Goal: Transaction & Acquisition: Purchase product/service

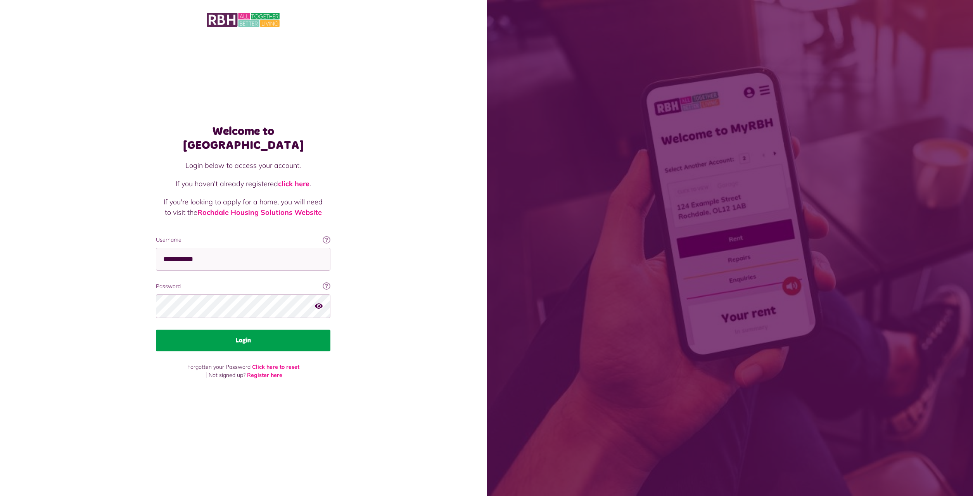
click at [226, 335] on button "Login" at bounding box center [243, 340] width 174 height 22
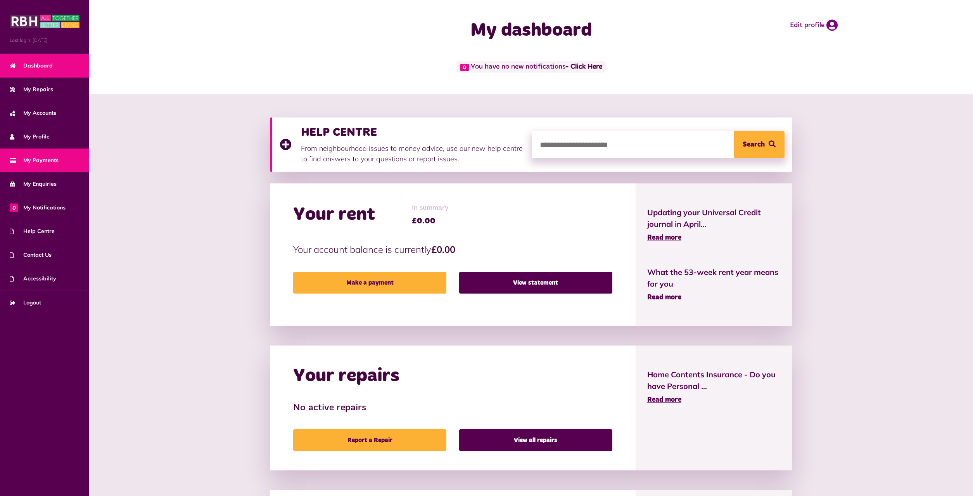
click at [47, 160] on span "My Payments" at bounding box center [34, 160] width 49 height 8
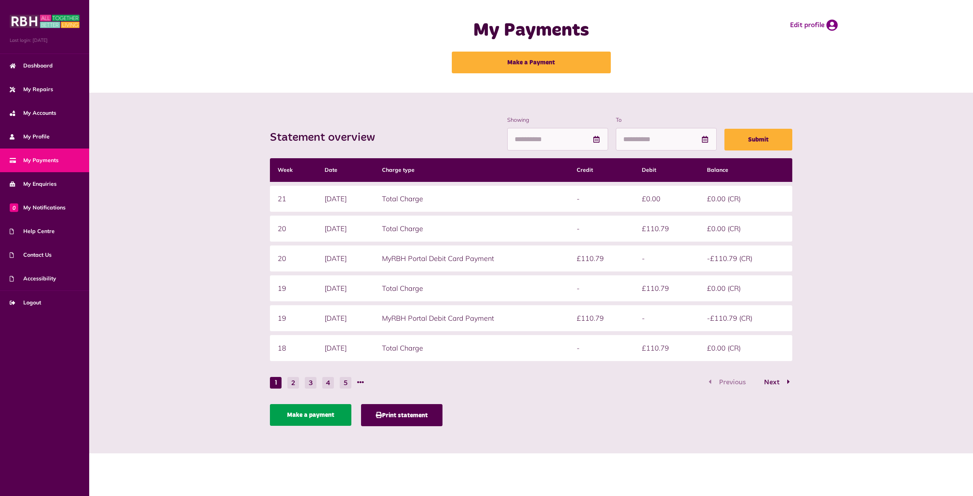
click at [317, 414] on link "Make a payment" at bounding box center [310, 415] width 81 height 22
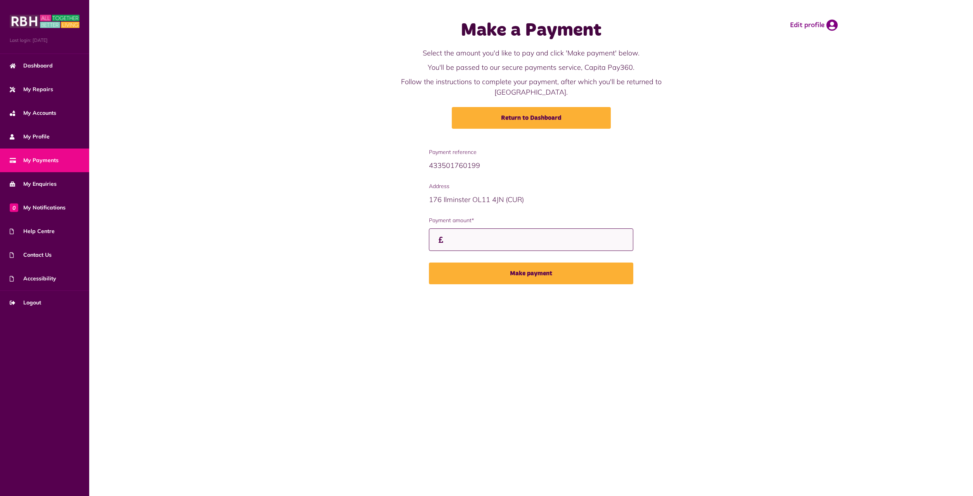
click at [459, 228] on input "Payment amount*" at bounding box center [531, 239] width 204 height 23
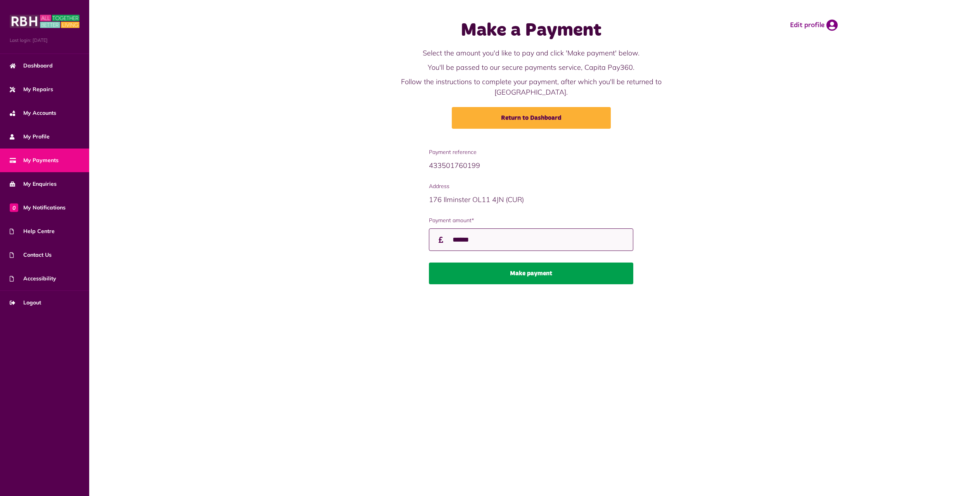
type input "******"
click at [518, 262] on button "Make payment" at bounding box center [531, 273] width 204 height 22
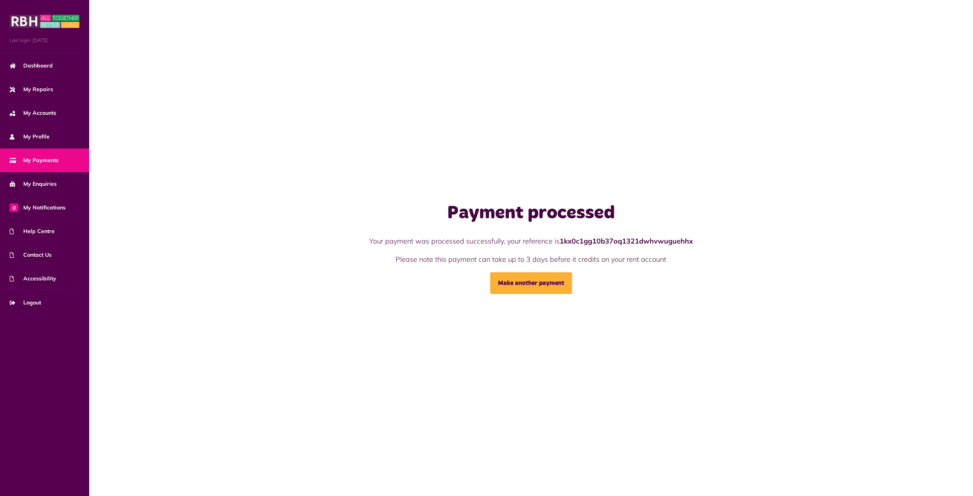
click at [37, 160] on span "My Payments" at bounding box center [34, 160] width 49 height 8
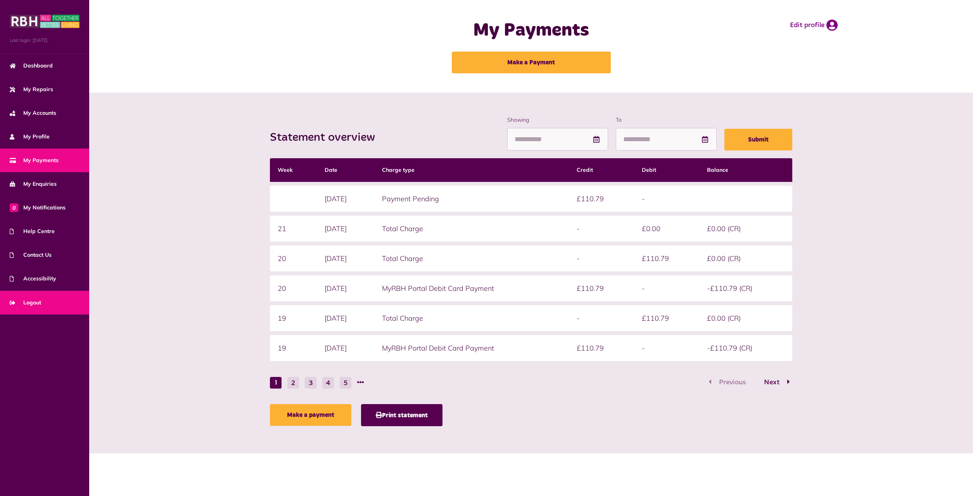
click at [21, 299] on span "Logout" at bounding box center [25, 302] width 31 height 8
